Goal: Information Seeking & Learning: Learn about a topic

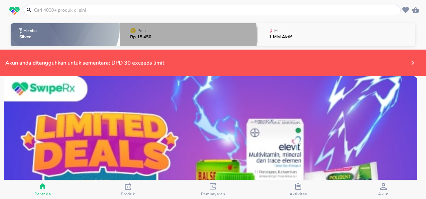
click at [138, 36] on p "Rp 15.450" at bounding box center [140, 37] width 21 height 4
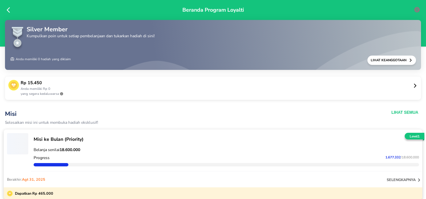
click at [413, 84] on icon at bounding box center [415, 85] width 5 height 5
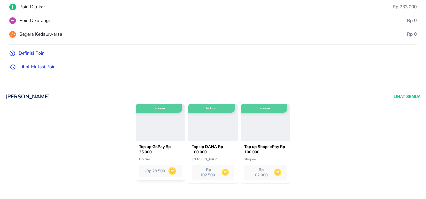
scroll to position [105, 0]
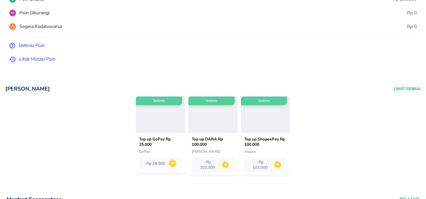
click at [266, 119] on div at bounding box center [265, 115] width 49 height 37
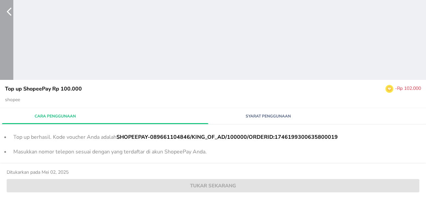
click at [9, 13] on icon "button" at bounding box center [9, 12] width 5 height 8
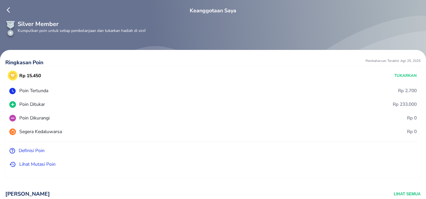
click at [6, 10] on div "Keanggotaan Saya" at bounding box center [213, 11] width 416 height 8
click at [8, 11] on icon at bounding box center [8, 10] width 3 height 6
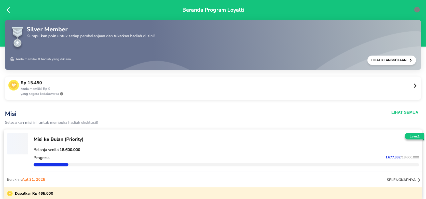
click at [8, 11] on icon at bounding box center [8, 10] width 3 height 6
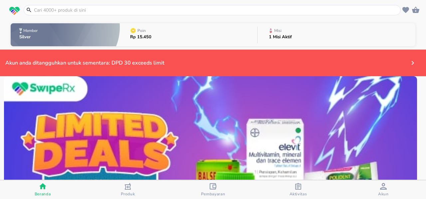
click at [211, 188] on icon "button" at bounding box center [213, 186] width 7 height 7
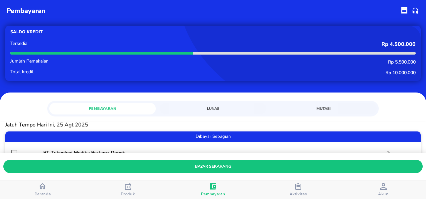
click at [208, 110] on span "Lunas" at bounding box center [213, 109] width 99 height 6
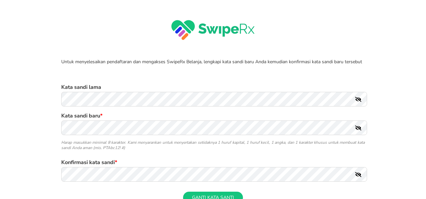
click at [358, 98] on icon at bounding box center [358, 99] width 6 height 5
click at [359, 98] on icon at bounding box center [358, 99] width 6 height 5
